Goal: Check status: Check status

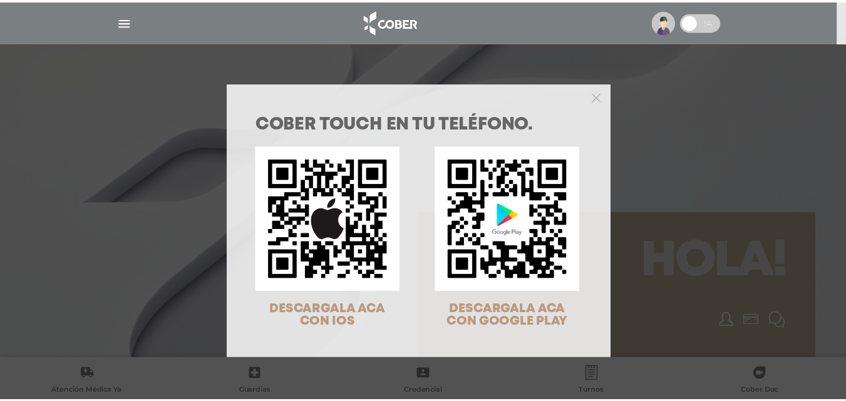
scroll to position [40, 0]
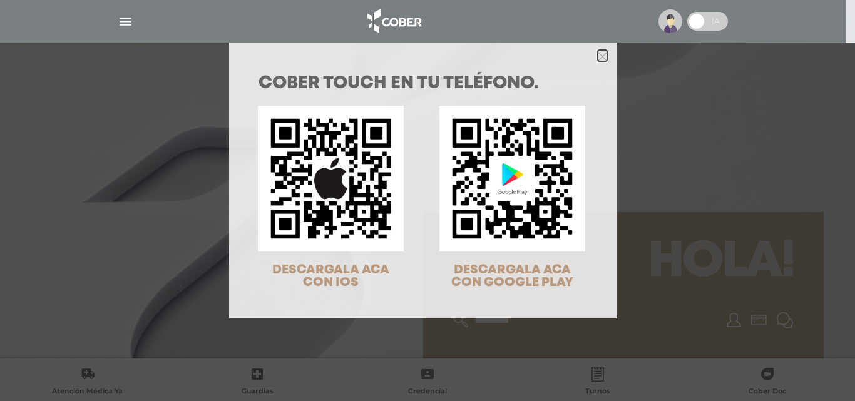
click at [601, 56] on icon "Close" at bounding box center [602, 56] width 9 height 9
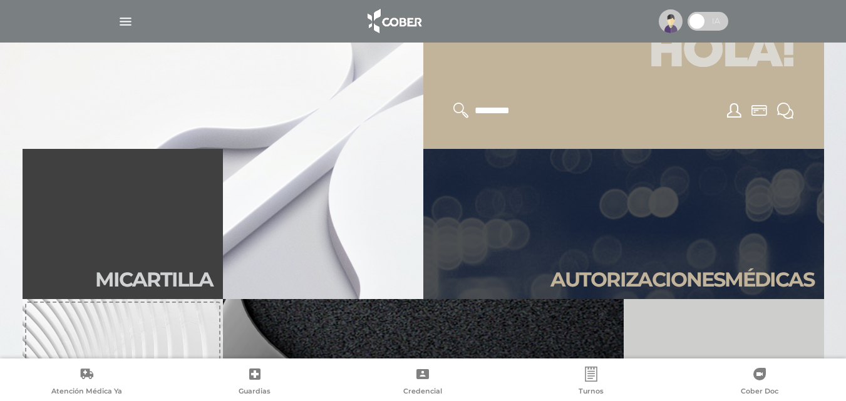
scroll to position [250, 0]
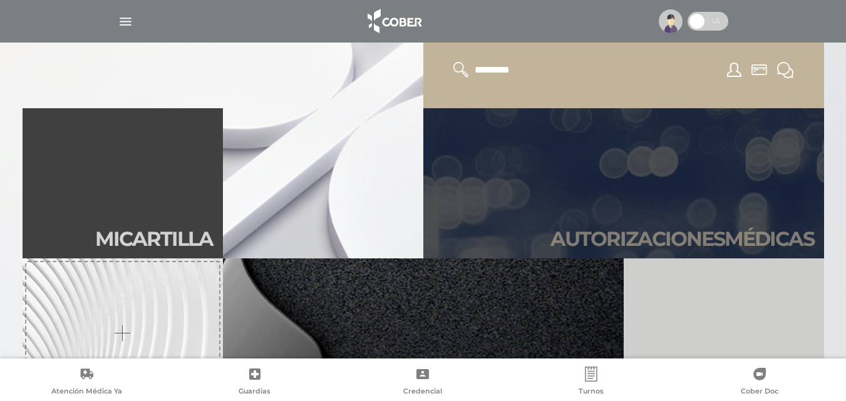
click at [653, 213] on link "Autori zaciones médicas" at bounding box center [623, 183] width 401 height 150
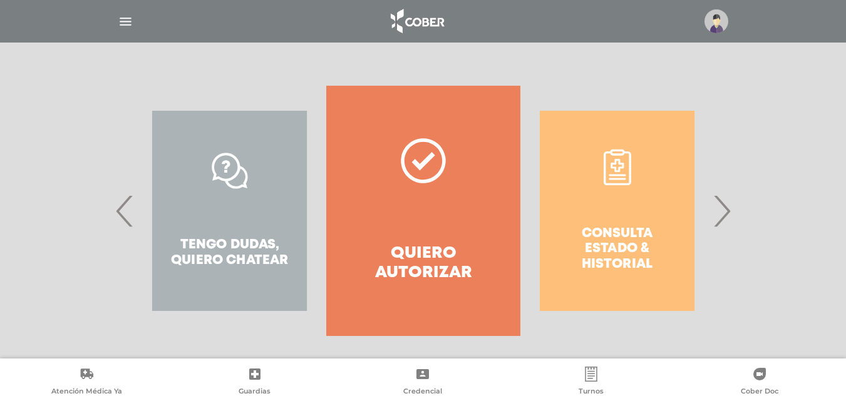
scroll to position [227, 0]
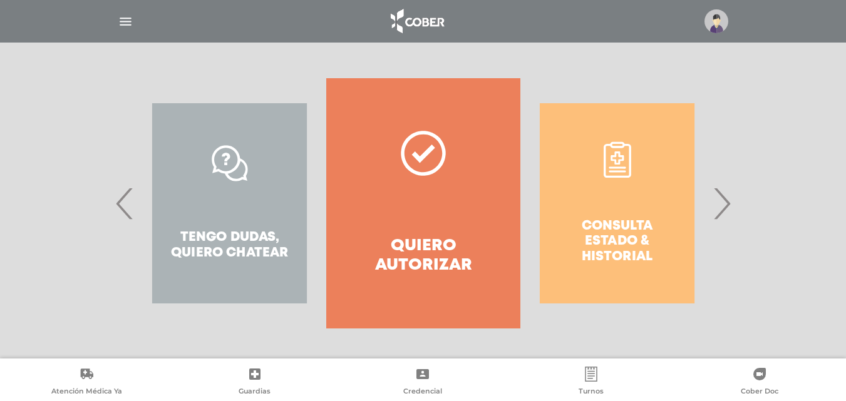
click at [717, 212] on span "›" at bounding box center [721, 204] width 24 height 68
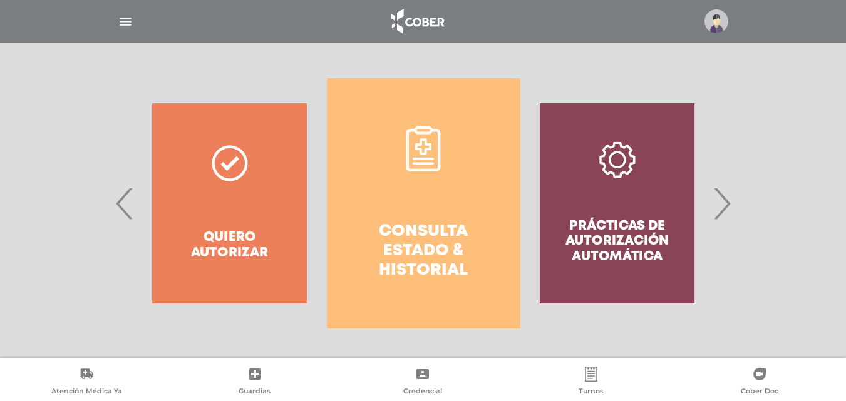
click at [426, 203] on link "Consulta estado & historial" at bounding box center [423, 203] width 193 height 250
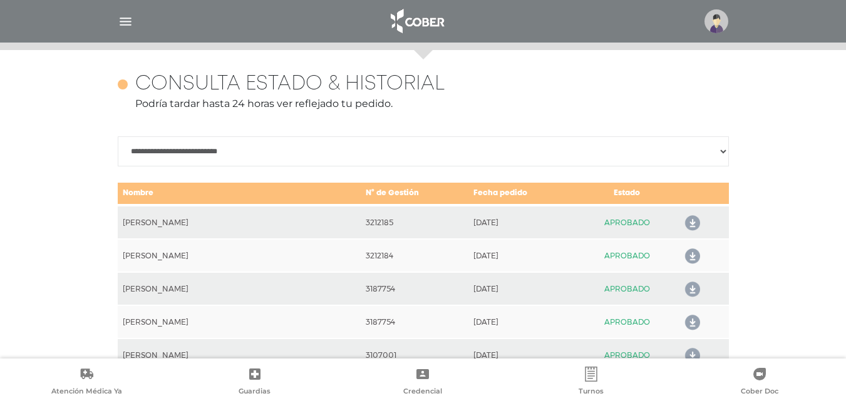
scroll to position [556, 0]
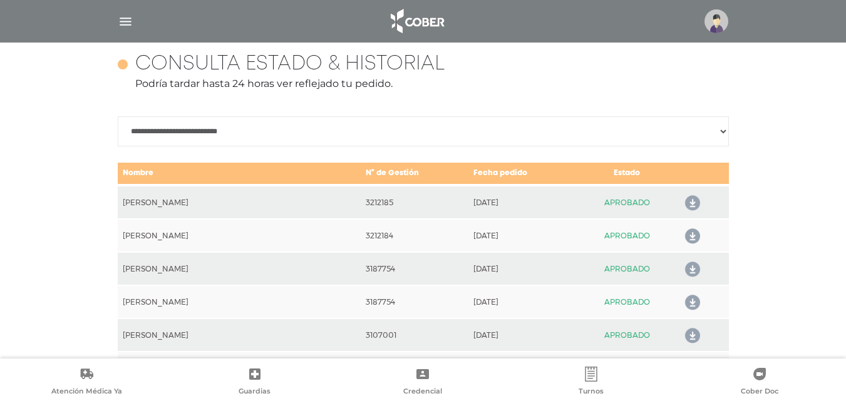
click at [688, 234] on icon at bounding box center [690, 237] width 20 height 20
click at [689, 236] on icon at bounding box center [690, 237] width 20 height 20
click at [691, 270] on icon at bounding box center [690, 270] width 20 height 20
click at [690, 301] on icon at bounding box center [690, 303] width 20 height 20
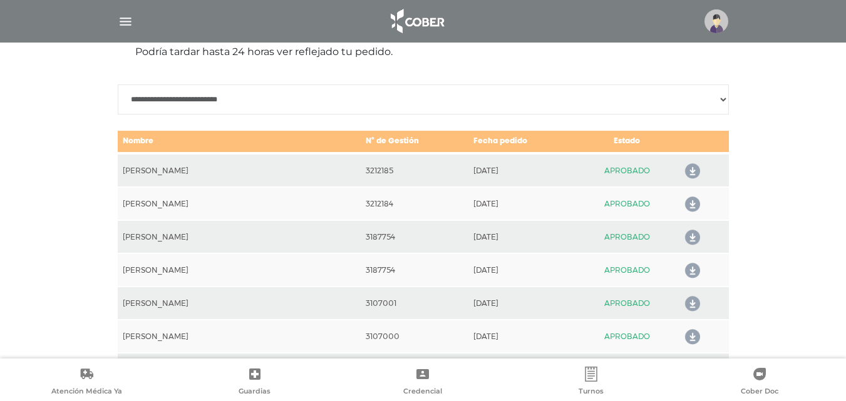
scroll to position [619, 0]
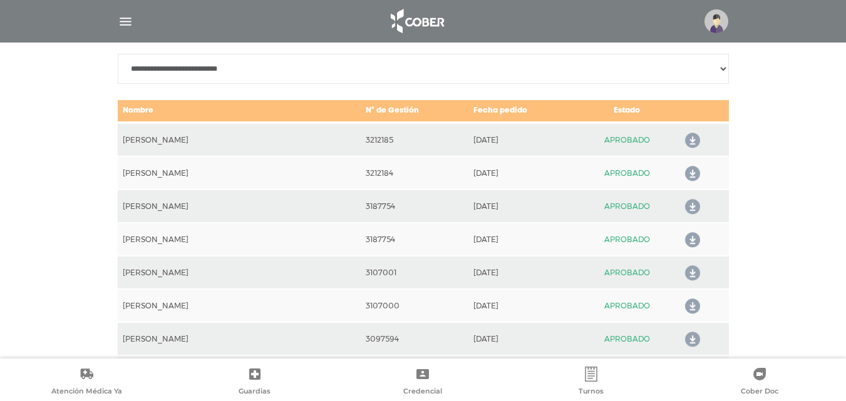
click at [689, 274] on icon at bounding box center [690, 274] width 20 height 20
